Goal: Task Accomplishment & Management: Use online tool/utility

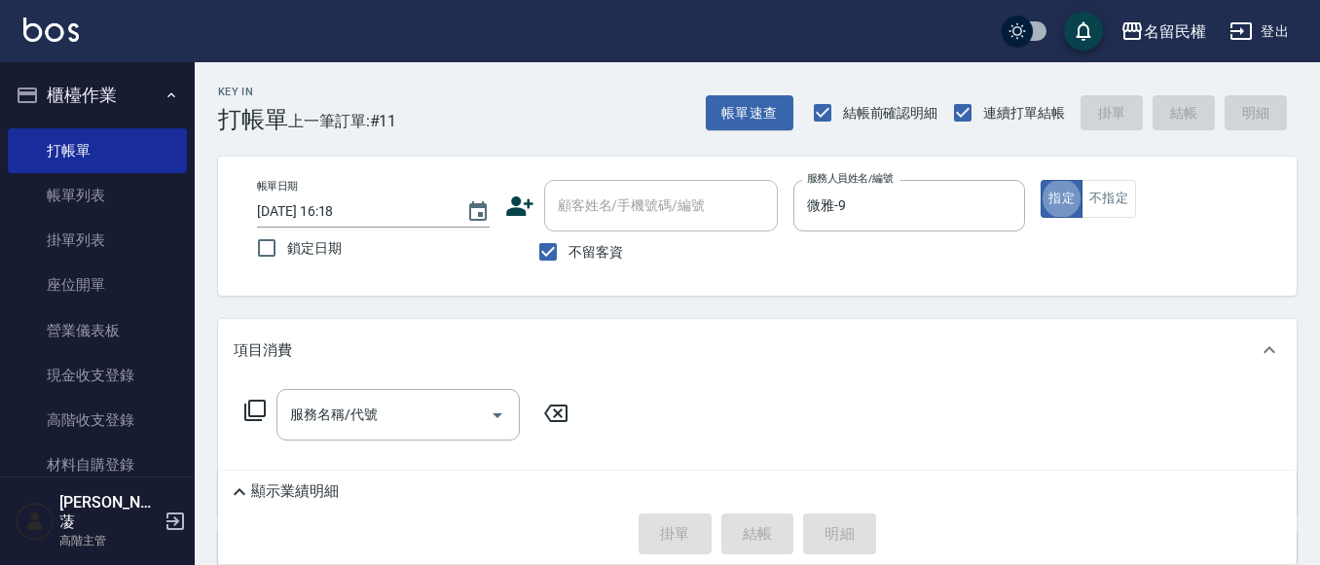
type button "true"
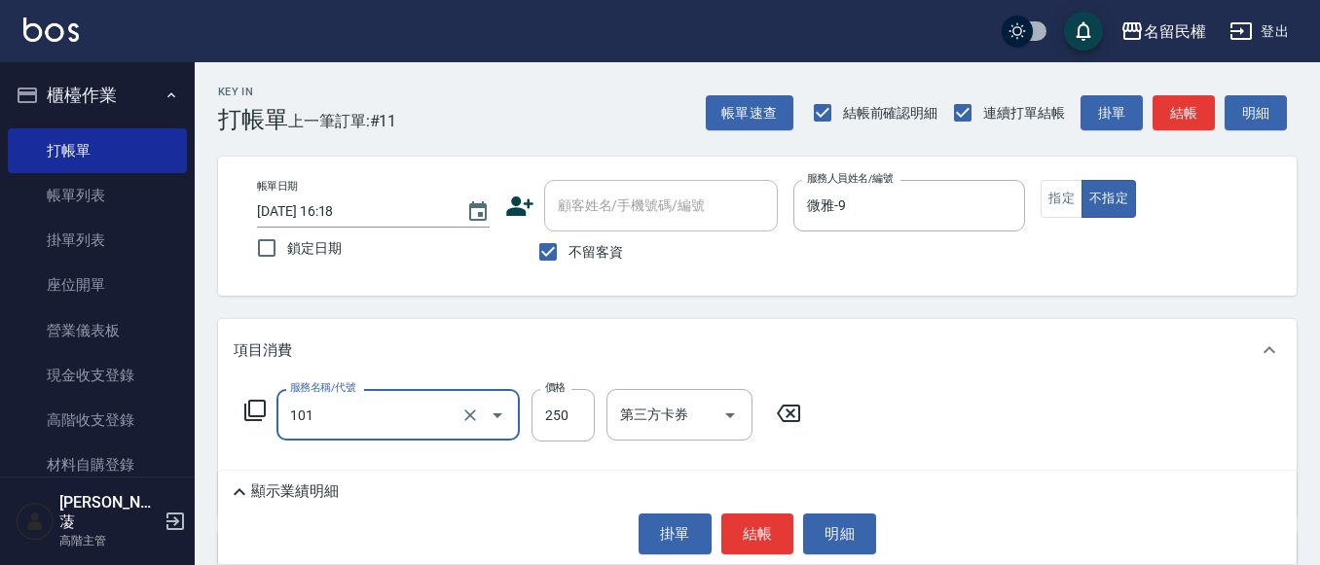
type input "不指定洗髮(101)"
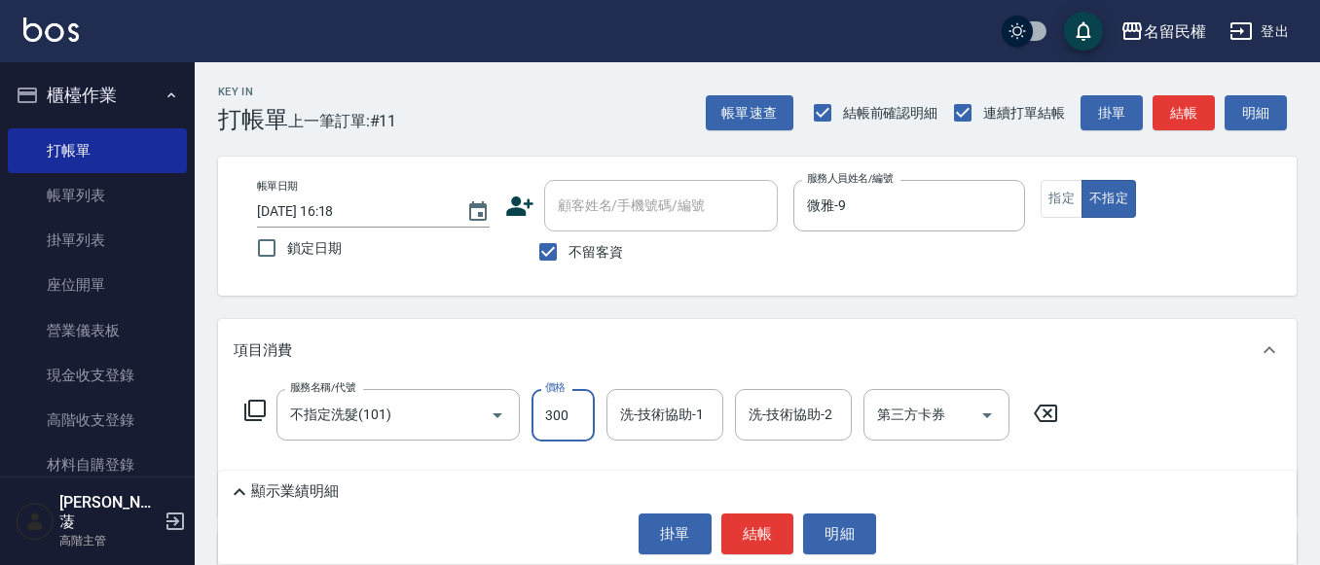
type input "300"
type input "9"
type input "妘庭-22"
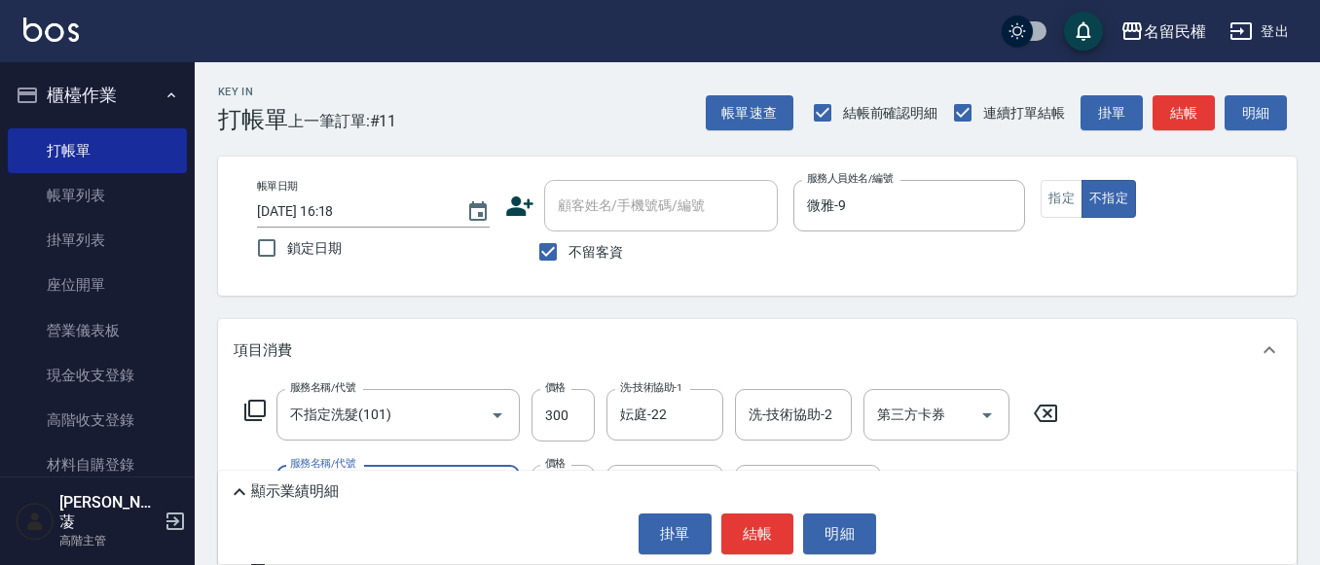
type input "[PERSON_NAME](701)"
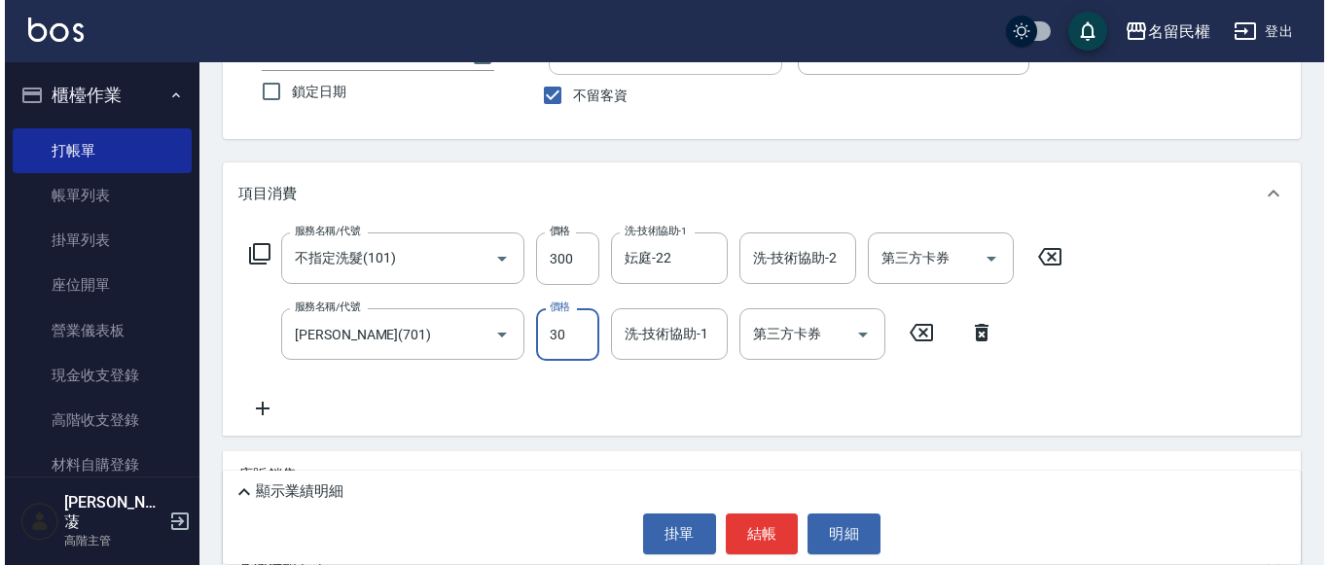
scroll to position [195, 0]
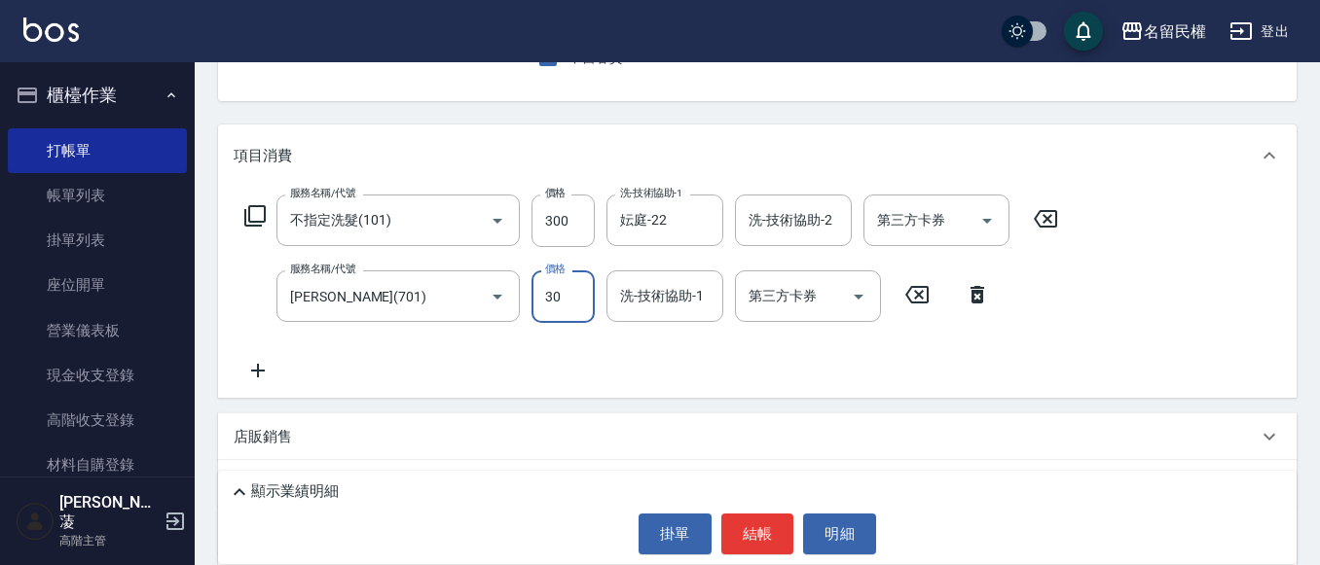
type input "30"
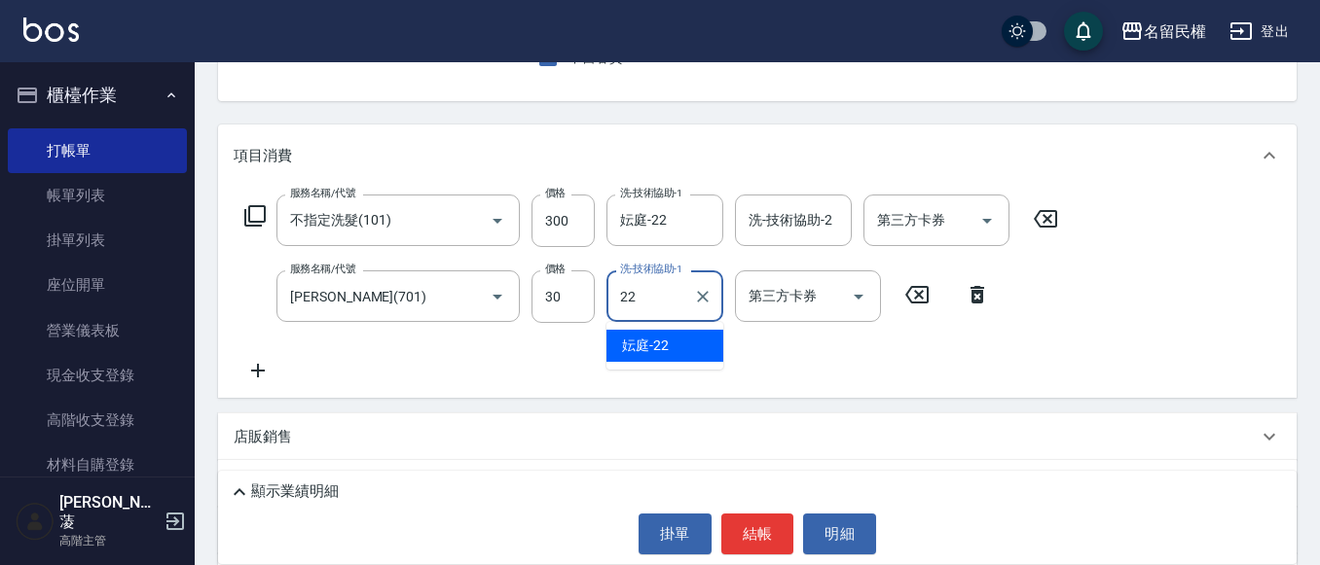
type input "妘庭-22"
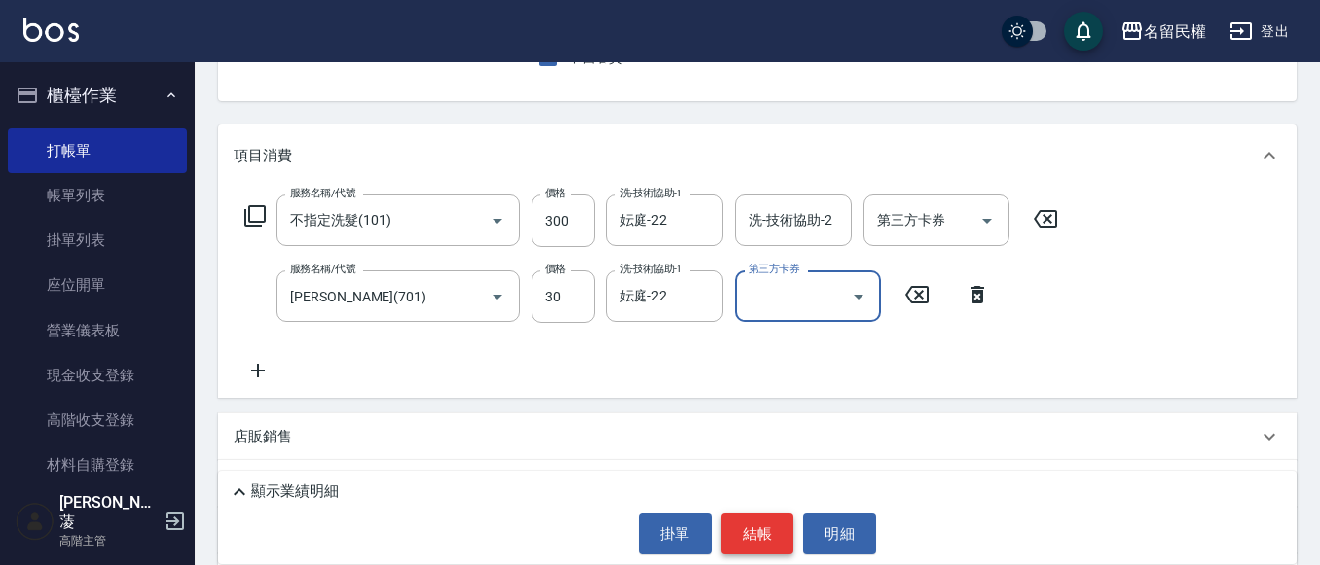
click at [741, 525] on button "結帳" at bounding box center [757, 534] width 73 height 41
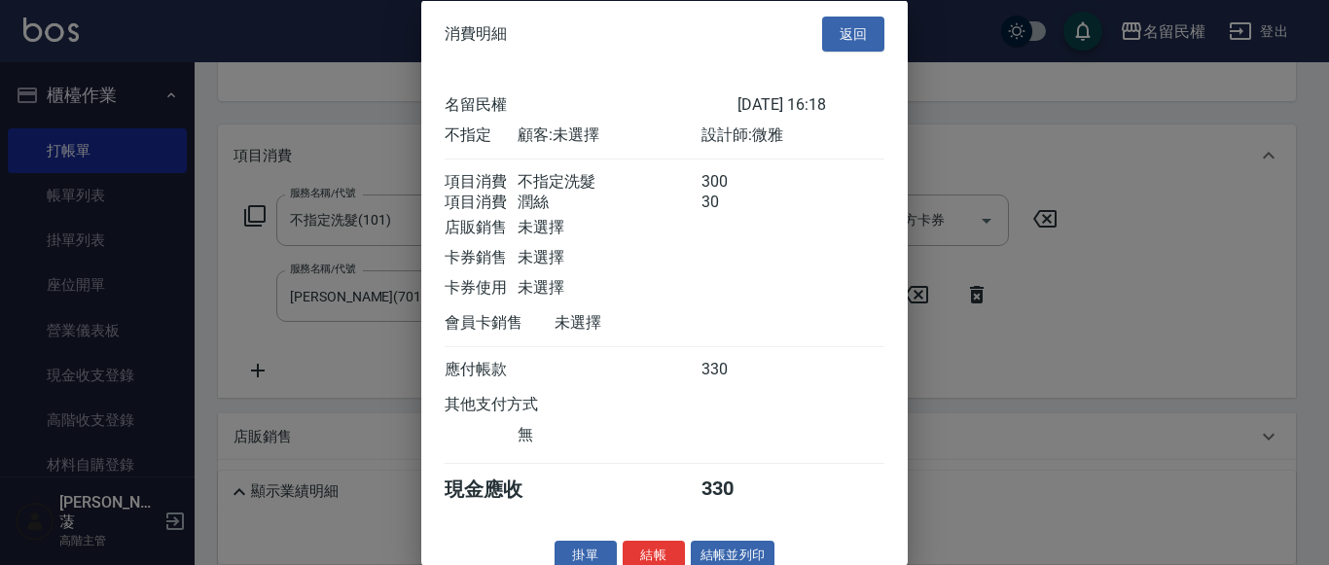
scroll to position [49, 0]
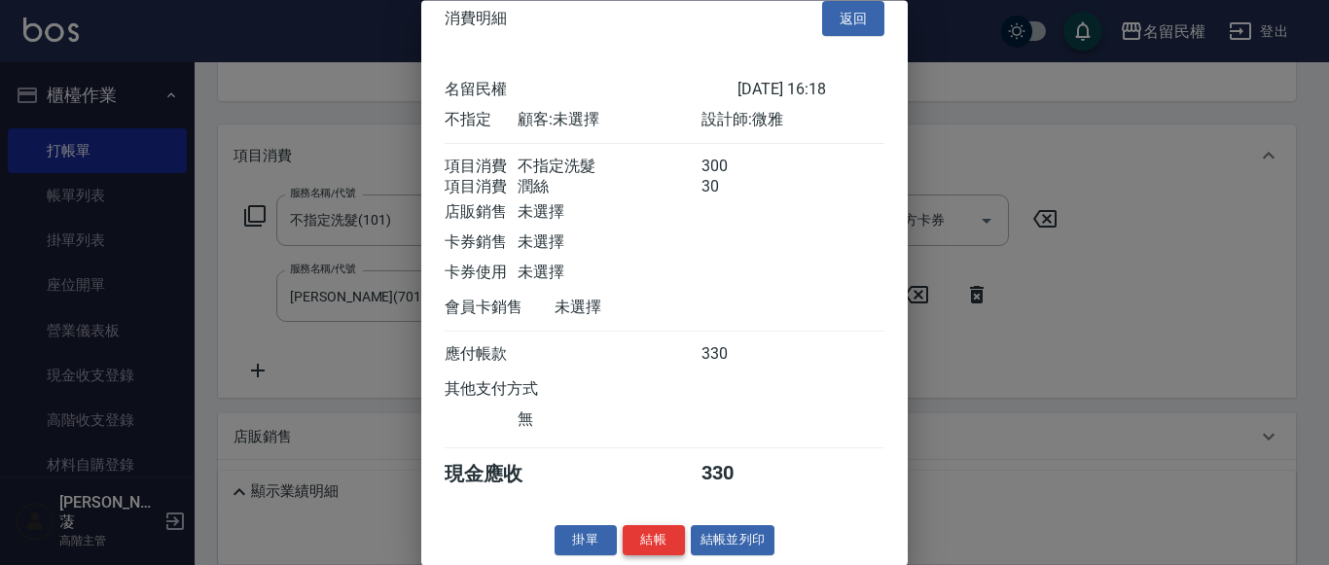
click at [649, 538] on button "結帳" at bounding box center [654, 541] width 62 height 30
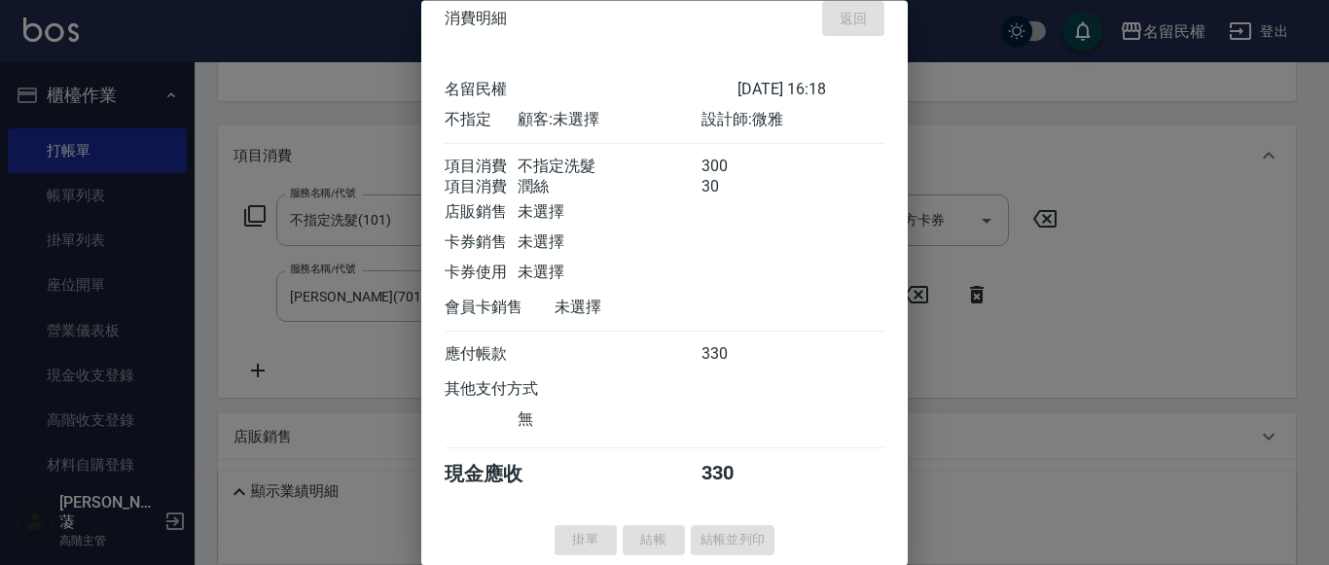
type input "[DATE] 16:59"
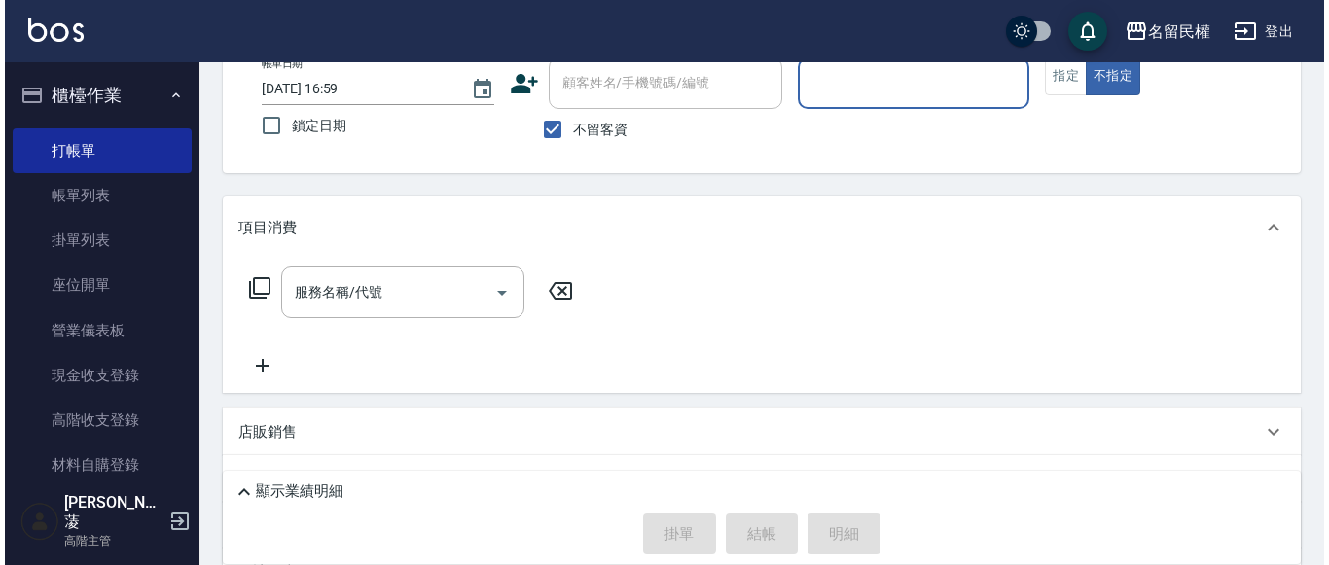
scroll to position [0, 0]
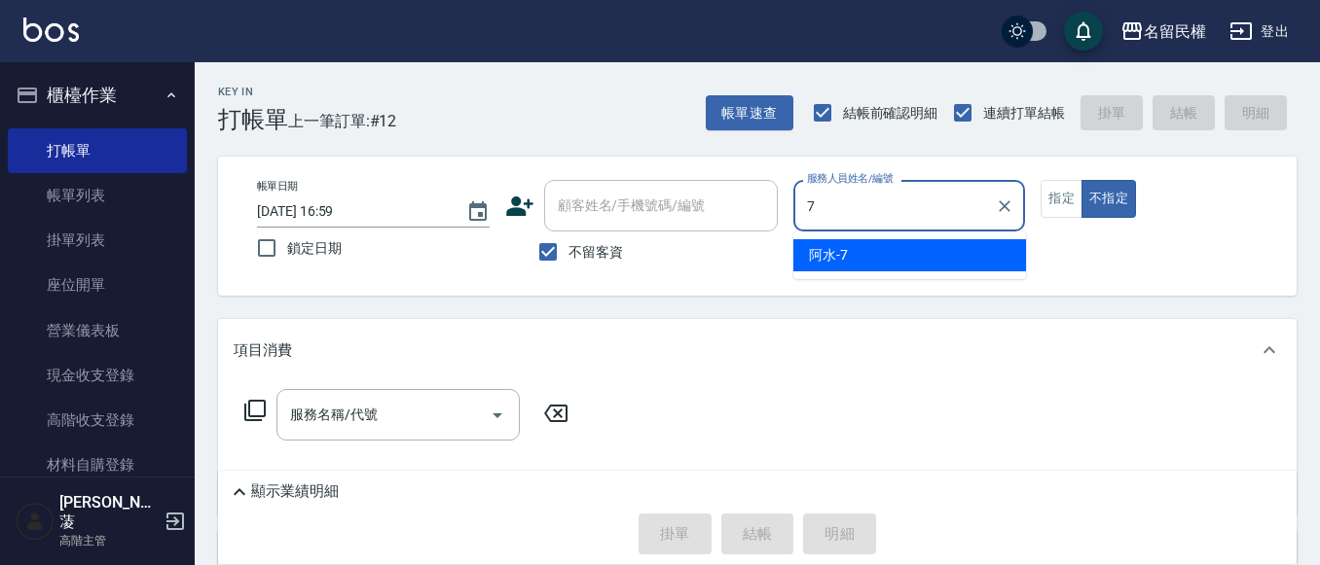
type input "阿水-7"
type button "false"
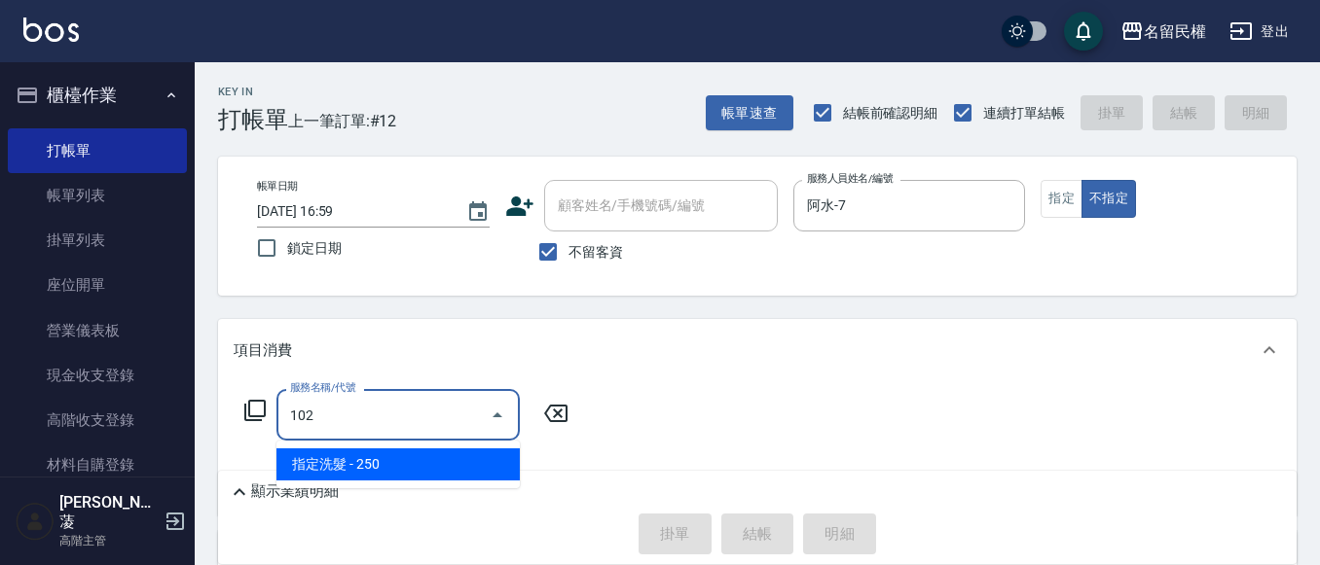
type input "指定洗髮(102)"
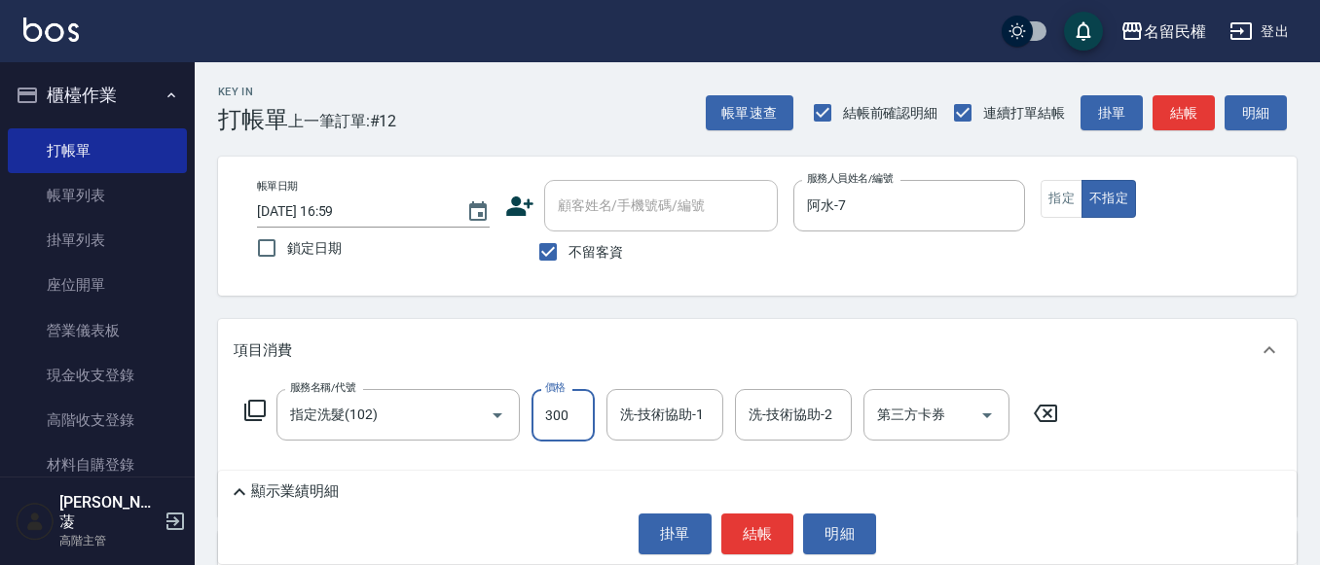
type input "300"
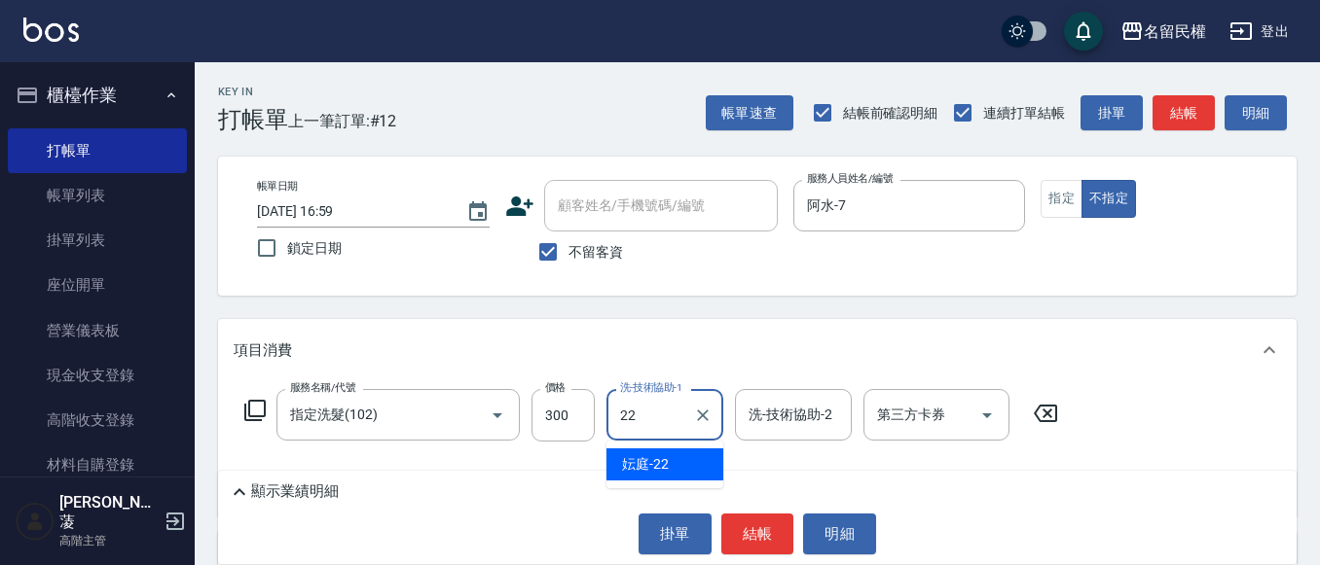
type input "妘庭-22"
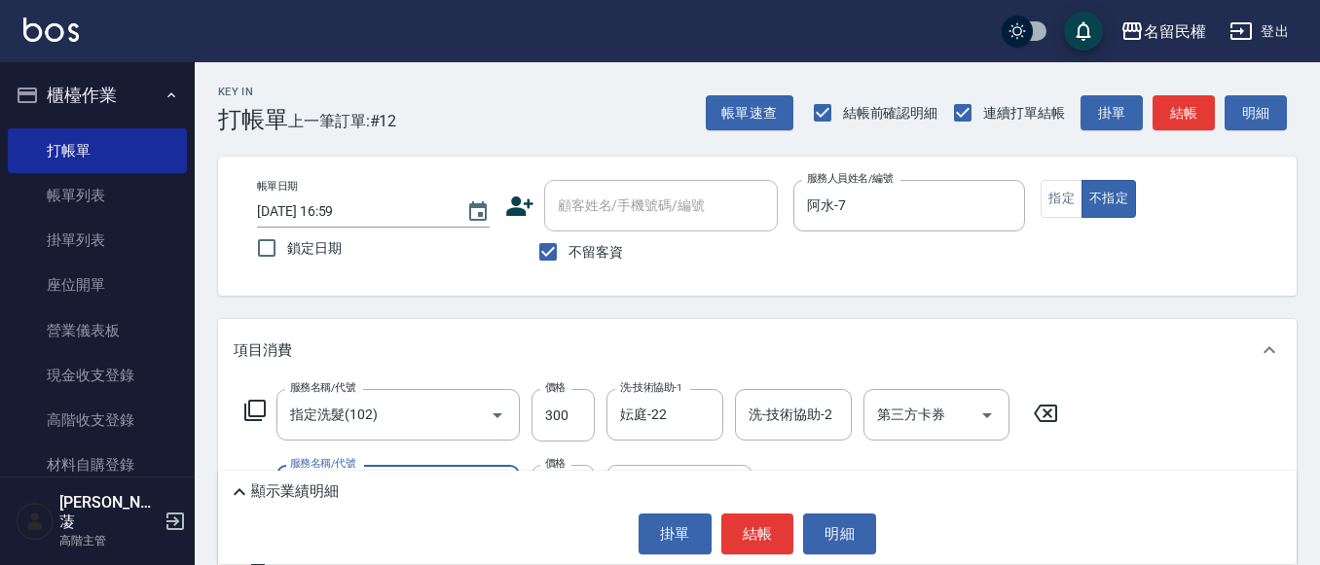
type input "青捲/吹捲/夾直/電棒/夾玉米鬚(703)"
click at [756, 535] on button "結帳" at bounding box center [757, 534] width 73 height 41
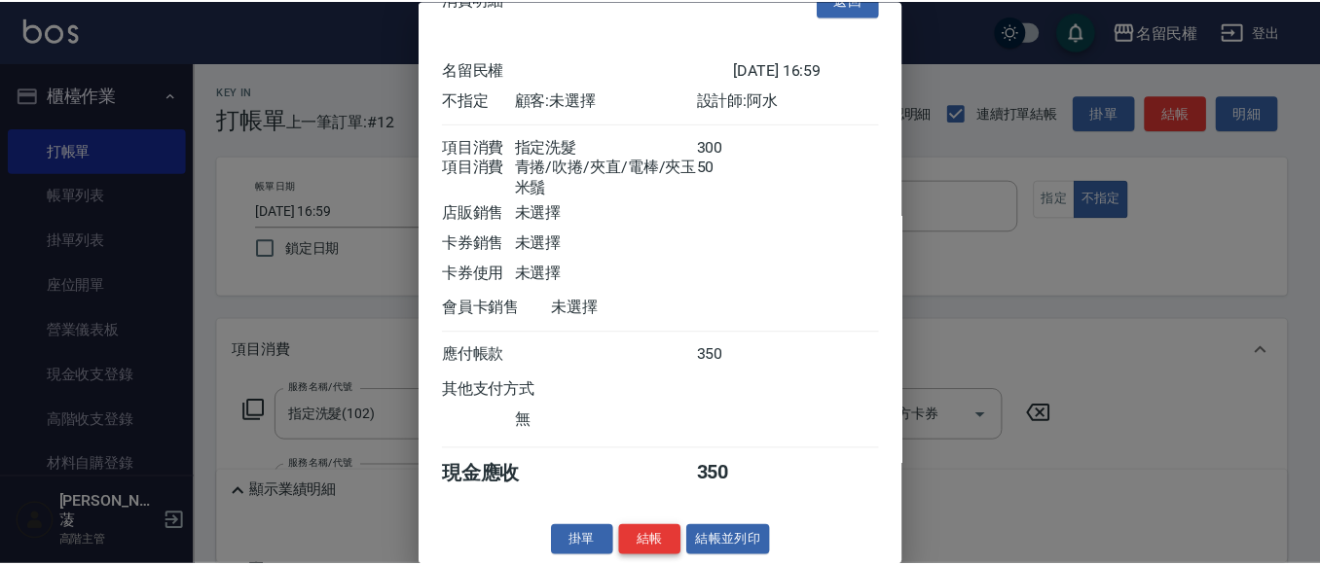
scroll to position [72, 0]
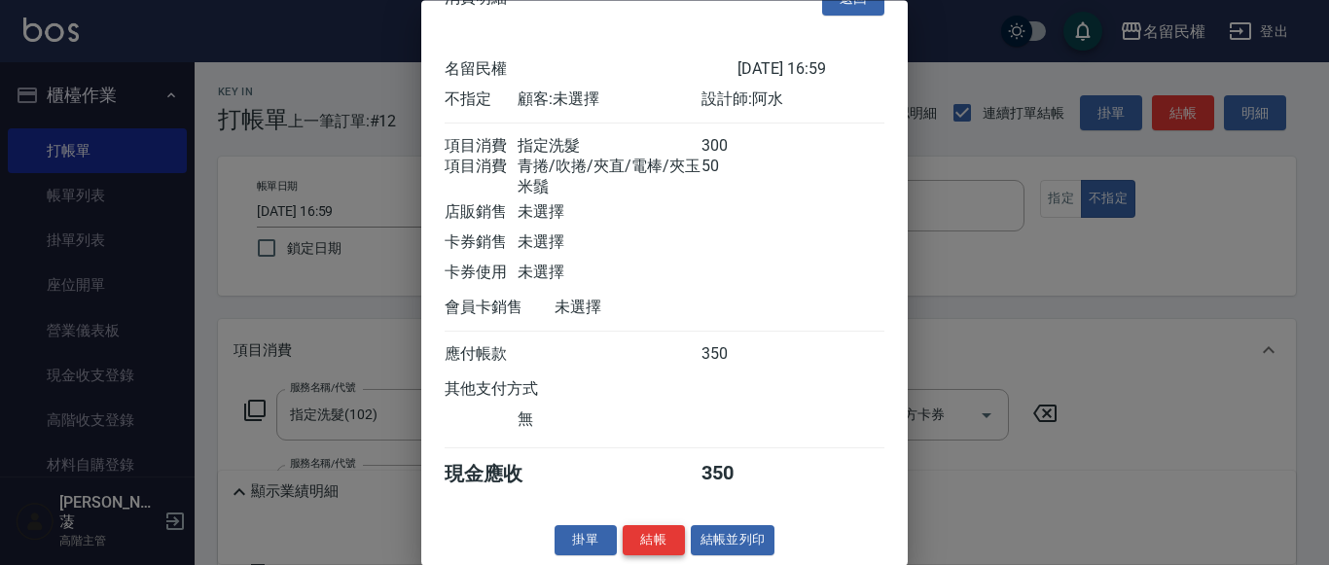
click at [644, 532] on button "結帳" at bounding box center [654, 541] width 62 height 30
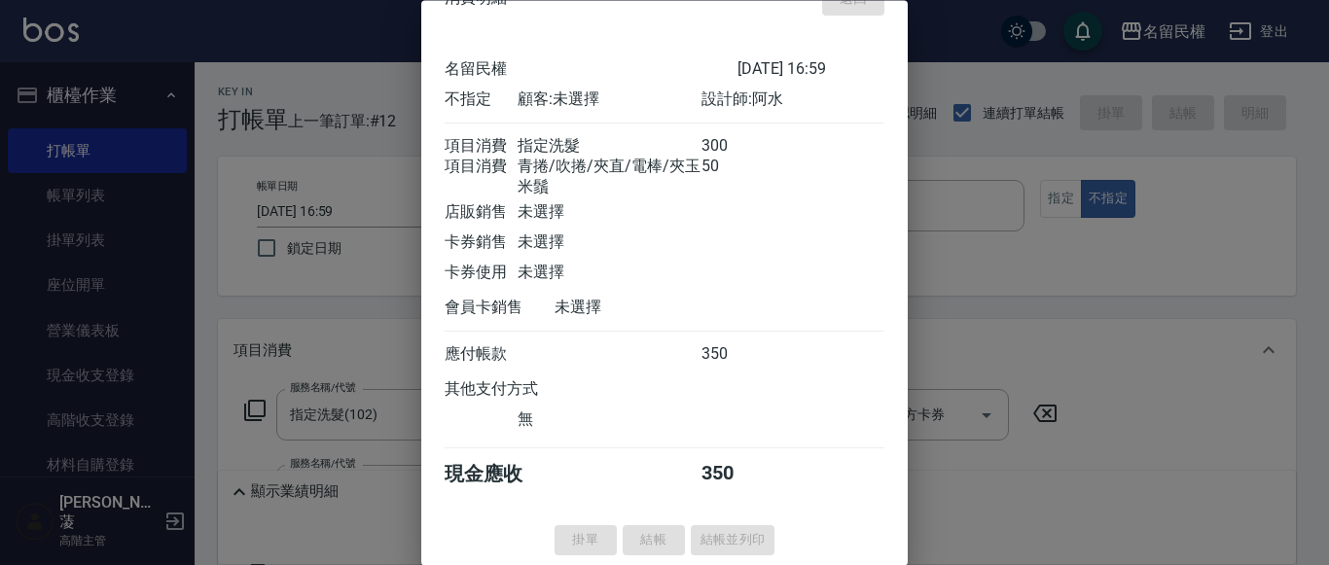
type input "[DATE] 17:08"
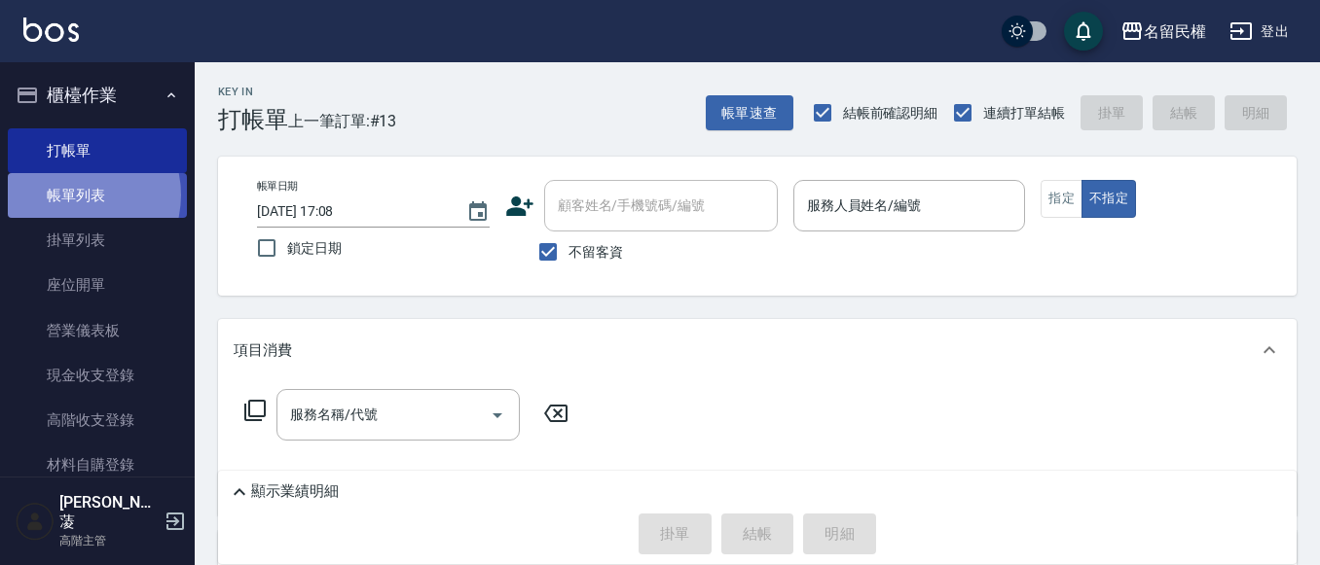
click at [72, 196] on link "帳單列表" at bounding box center [97, 195] width 179 height 45
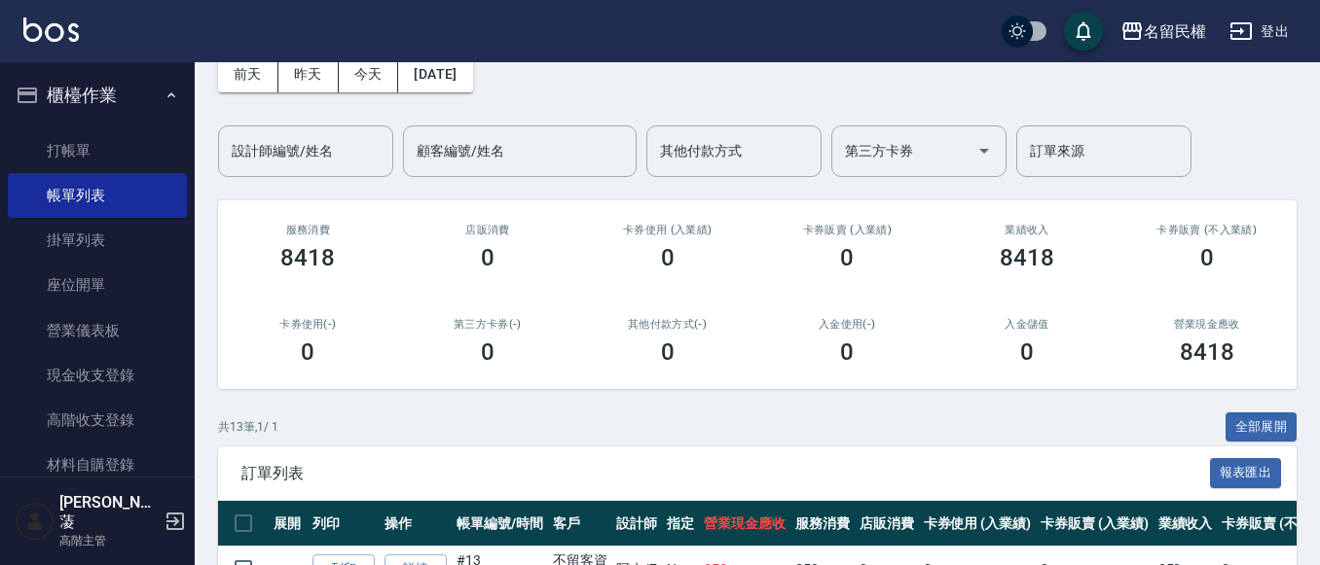
scroll to position [195, 0]
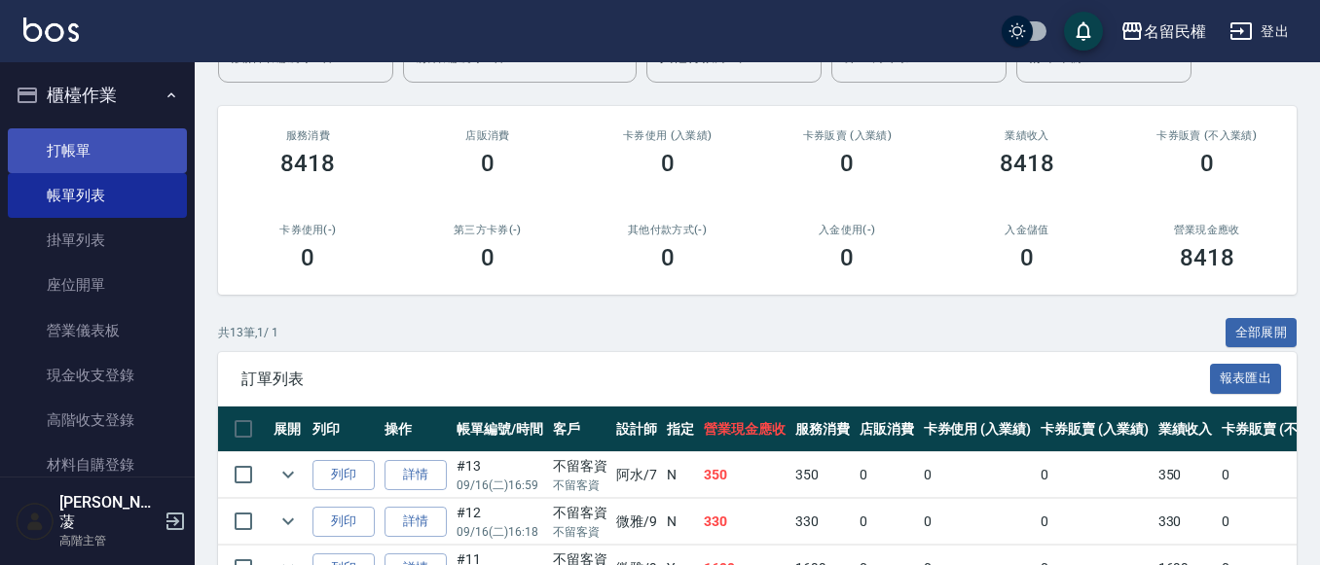
click at [22, 134] on link "打帳單" at bounding box center [97, 150] width 179 height 45
